Goal: Task Accomplishment & Management: Manage account settings

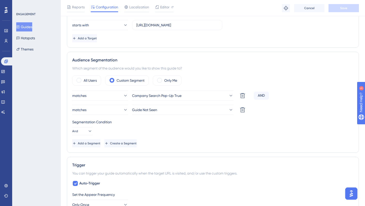
scroll to position [144, 0]
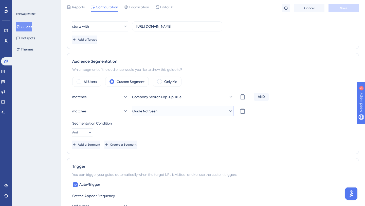
click at [213, 111] on button "Guide Not Seen" at bounding box center [182, 111] width 101 height 10
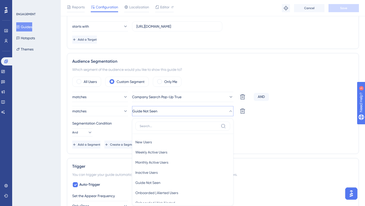
scroll to position [203, 0]
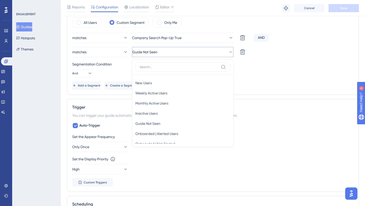
click at [251, 80] on div "matches Company Search Pop-Up True Delete AND matches Guide Not Seen New Users …" at bounding box center [213, 61] width 282 height 57
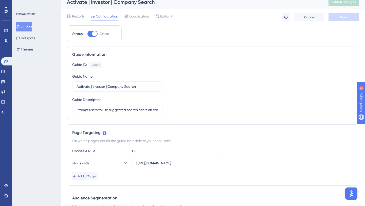
scroll to position [0, 0]
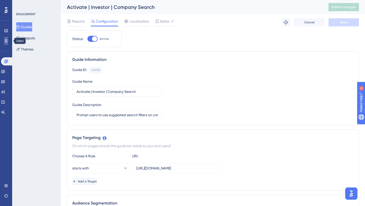
click at [5, 43] on link at bounding box center [6, 41] width 4 height 8
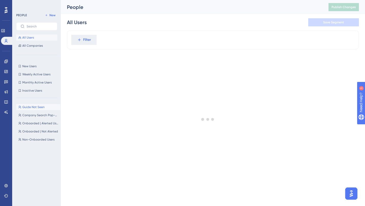
click at [35, 108] on span "Guide Not Seen" at bounding box center [33, 107] width 22 height 4
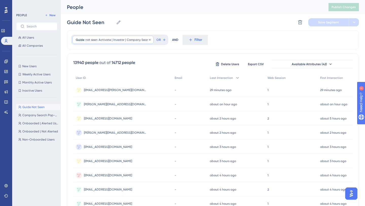
click at [143, 41] on span "Activate | Investor | Company Search" at bounding box center [125, 40] width 52 height 4
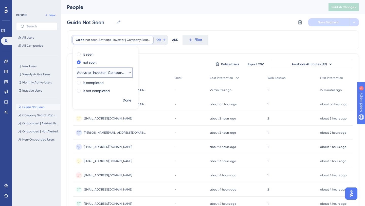
click at [115, 70] on span "Activate | Investor | Company Search" at bounding box center [101, 72] width 48 height 6
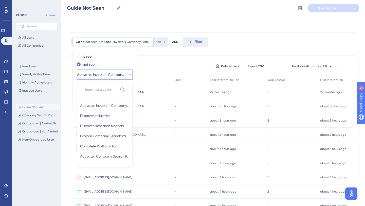
scroll to position [20, 0]
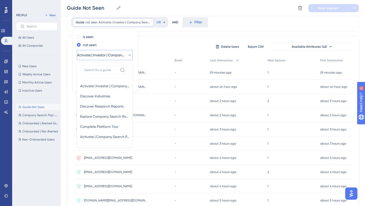
click at [149, 52] on div "13940 people out of 14712 people Delete Users Export CSV Available Attributes (…" at bounding box center [213, 204] width 292 height 336
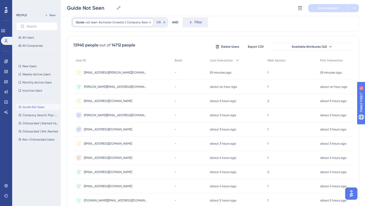
click at [121, 23] on span "Activate | Investor | Company Search" at bounding box center [125, 22] width 52 height 4
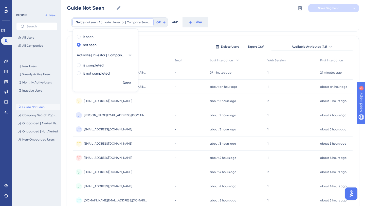
click at [152, 36] on div "13940 people out of 14712 people Delete Users Export CSV Available Attributes (…" at bounding box center [213, 204] width 292 height 336
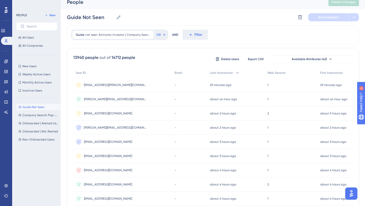
scroll to position [0, 0]
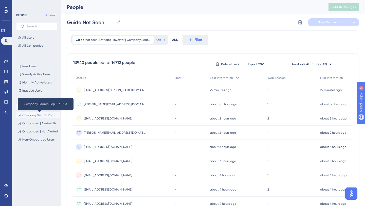
click at [46, 115] on span "Company Search Pop-Up True" at bounding box center [40, 115] width 36 height 4
type input "Company Search Pop-Up True"
